Goal: Transaction & Acquisition: Obtain resource

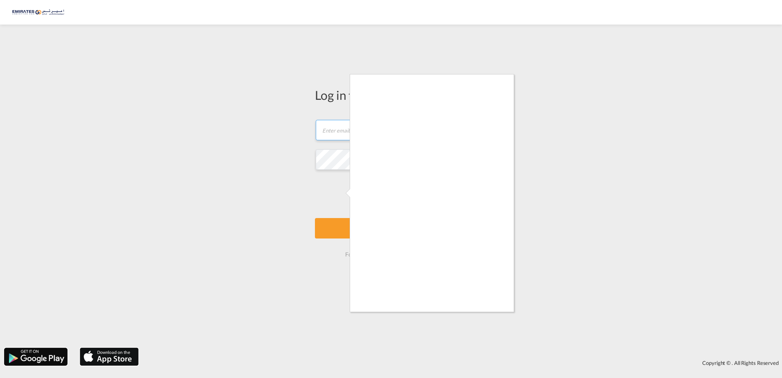
type input "[EMAIL_ADDRESS][DOMAIN_NAME]"
click at [347, 188] on div at bounding box center [391, 189] width 782 height 378
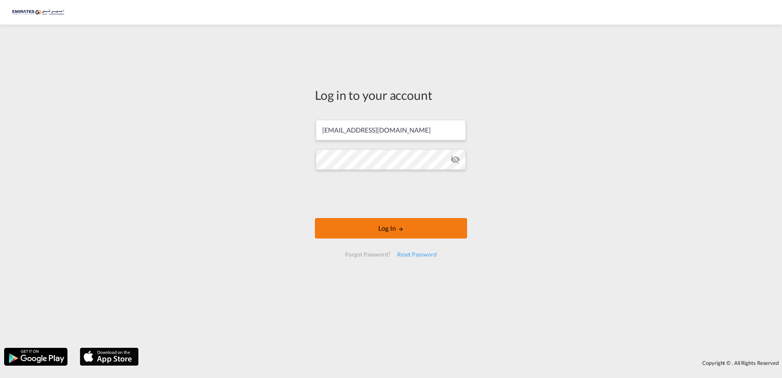
click at [396, 229] on button "Log In" at bounding box center [391, 228] width 152 height 20
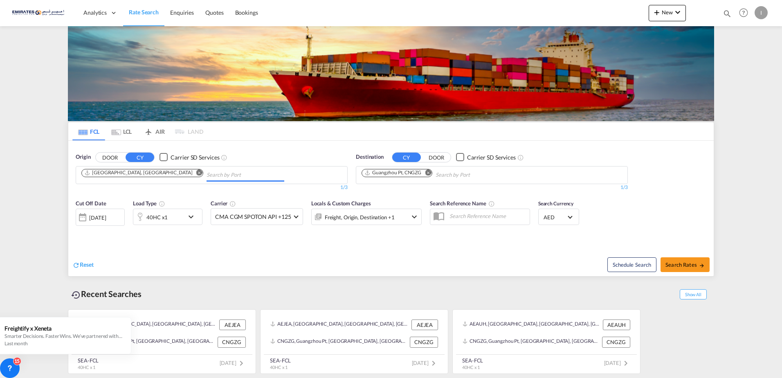
click at [207, 172] on input "Chips input." at bounding box center [246, 175] width 78 height 13
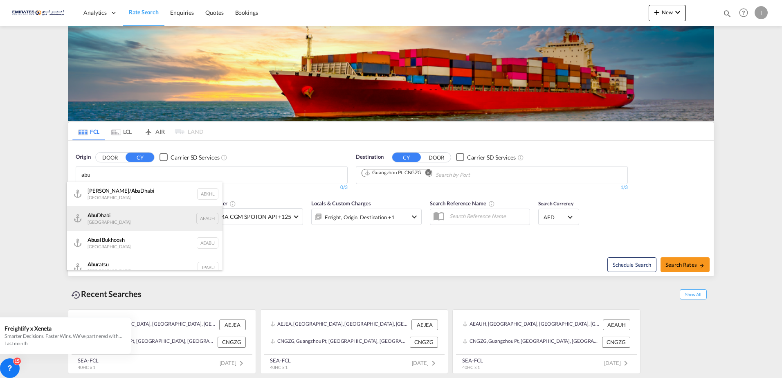
type input "abu"
click at [120, 224] on div "[GEOGRAPHIC_DATA] [GEOGRAPHIC_DATA] AEAUH" at bounding box center [145, 218] width 156 height 25
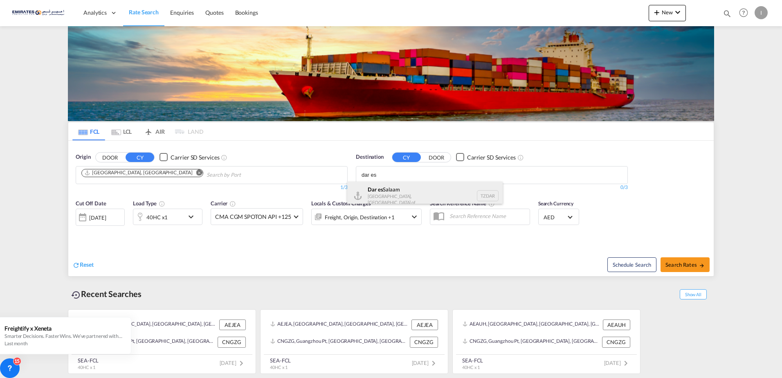
type input "dar es"
click at [415, 201] on div "[GEOGRAPHIC_DATA] [GEOGRAPHIC_DATA], [GEOGRAPHIC_DATA] TZDAR" at bounding box center [425, 196] width 156 height 28
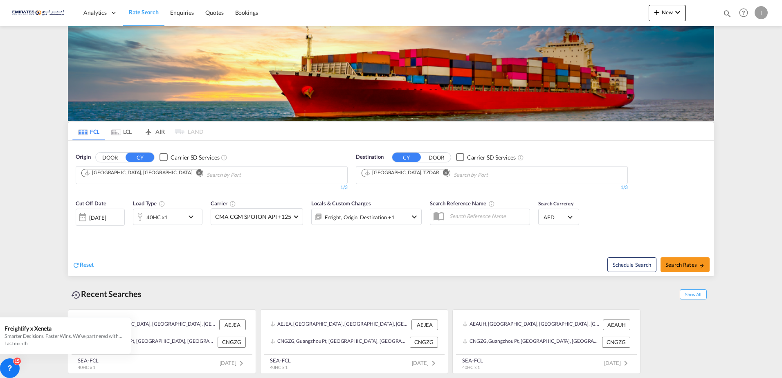
click at [191, 216] on md-icon "icon-chevron-down" at bounding box center [193, 217] width 14 height 10
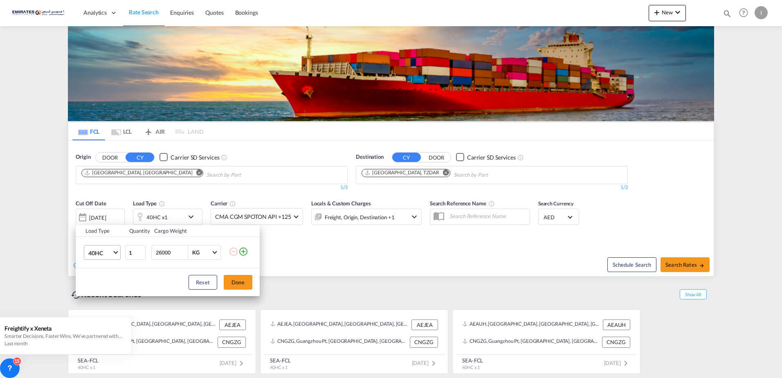
click at [115, 253] on span "Choose: \a40HC" at bounding box center [115, 252] width 5 height 5
click at [93, 209] on md-option "20GP" at bounding box center [110, 214] width 56 height 20
click at [240, 280] on button "Done" at bounding box center [238, 282] width 29 height 15
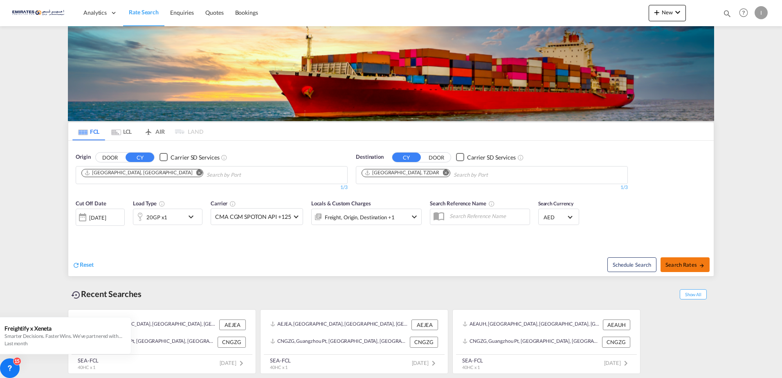
click at [684, 269] on button "Search Rates" at bounding box center [685, 264] width 49 height 15
type input "AEAUH to TZDAR / [DATE]"
